Goal: Navigation & Orientation: Find specific page/section

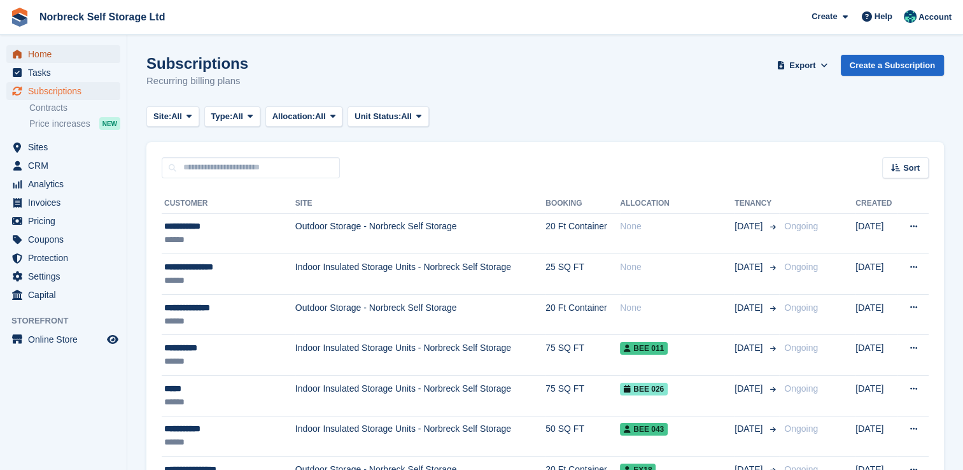
click at [46, 57] on span "Home" at bounding box center [66, 54] width 76 height 18
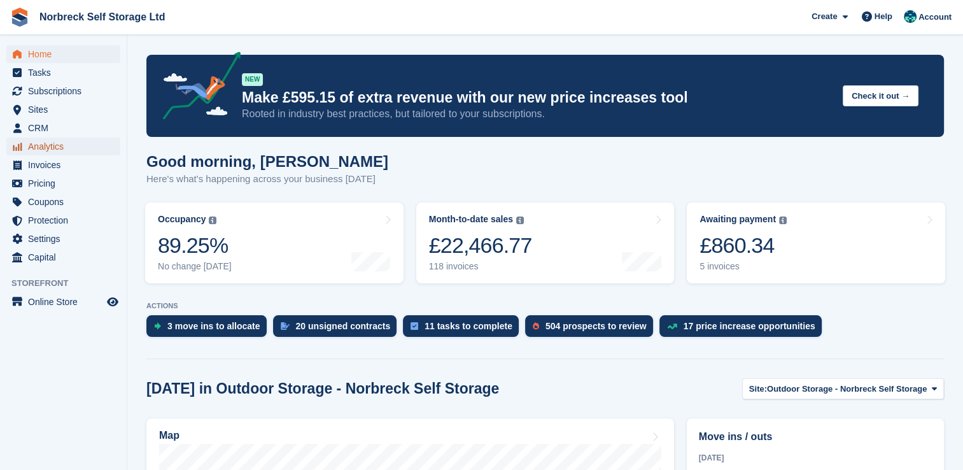
click at [56, 154] on span "Analytics" at bounding box center [66, 147] width 76 height 18
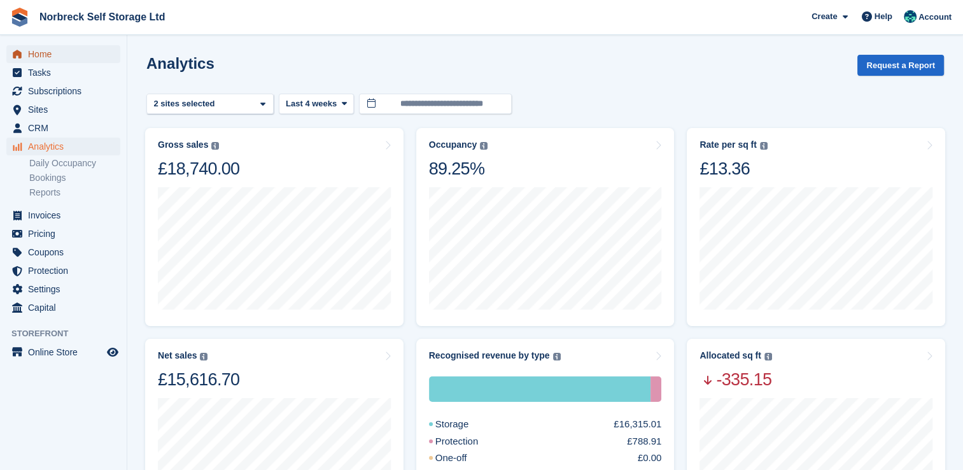
click at [38, 59] on span "Home" at bounding box center [66, 54] width 76 height 18
